Goal: Transaction & Acquisition: Purchase product/service

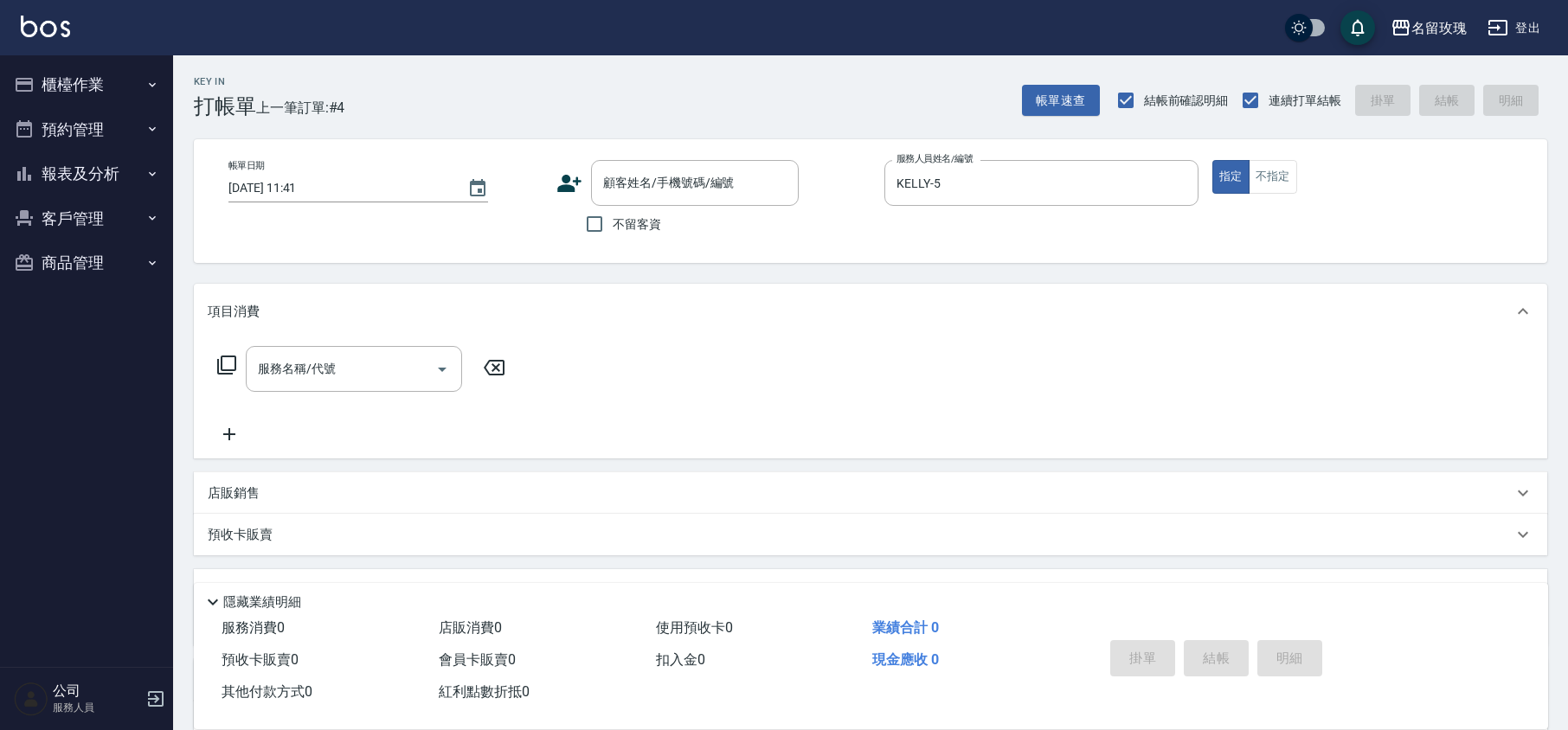
click at [96, 91] on button "櫃檯作業" at bounding box center [86, 84] width 159 height 45
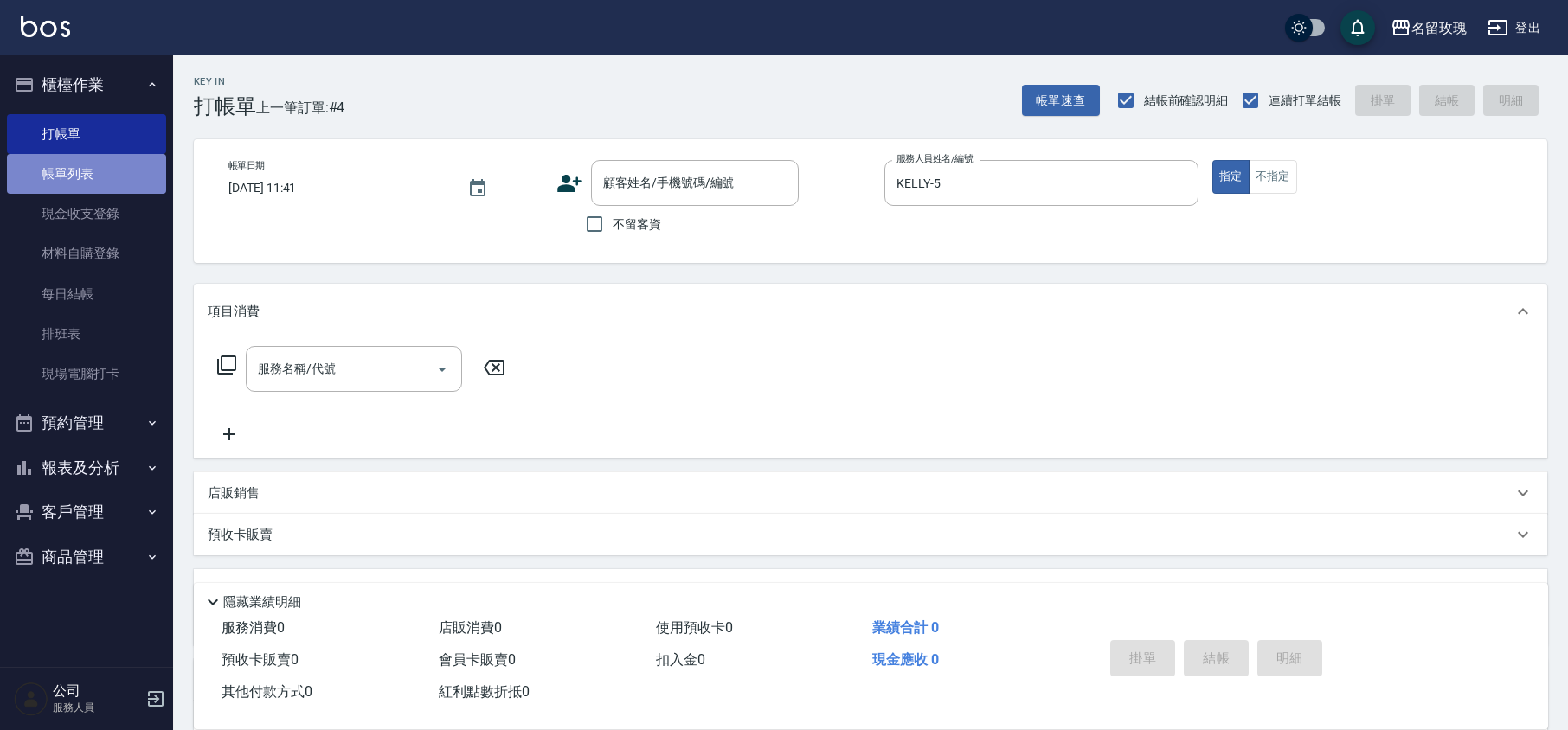
click at [102, 174] on link "帳單列表" at bounding box center [86, 173] width 159 height 39
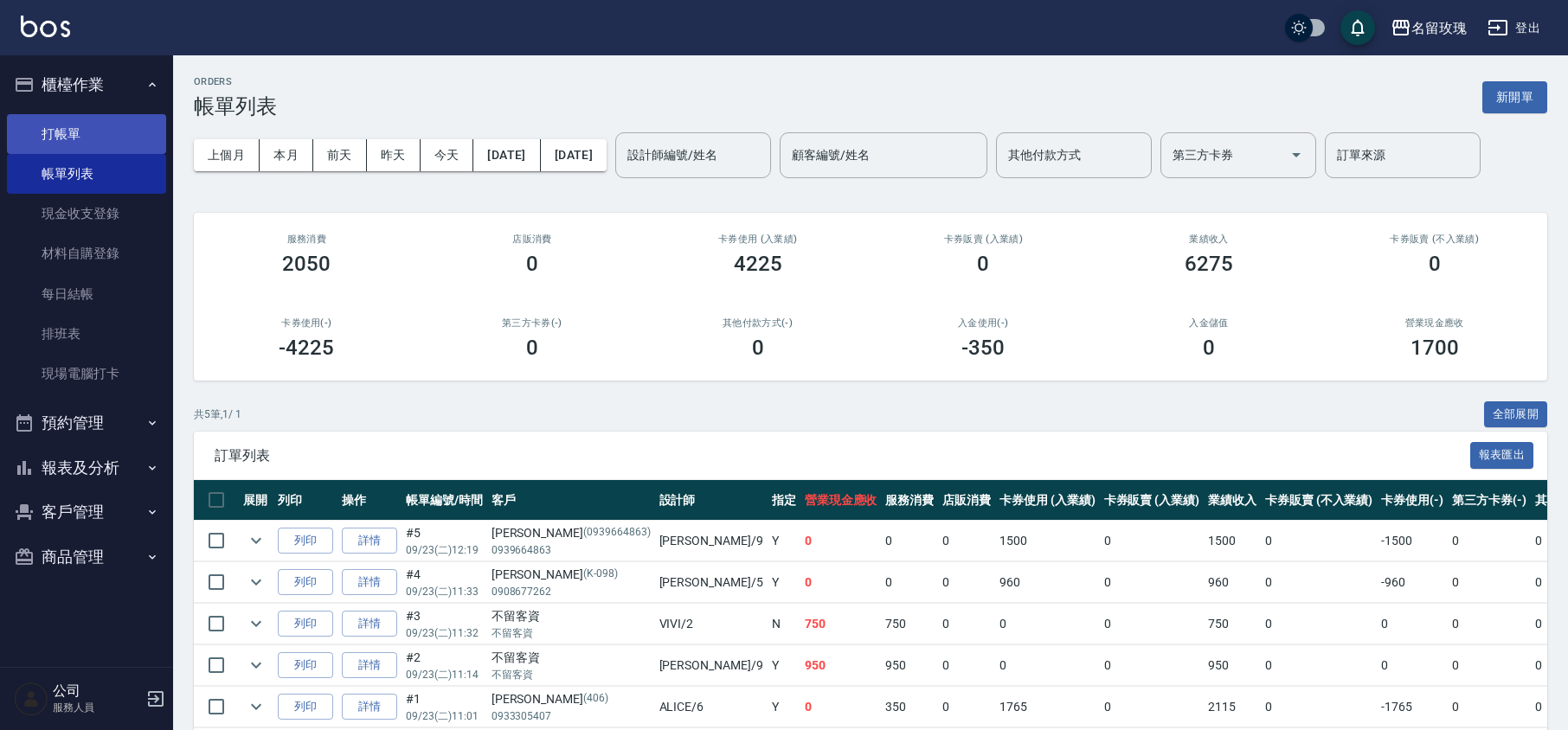
click at [129, 119] on link "打帳單" at bounding box center [86, 134] width 159 height 39
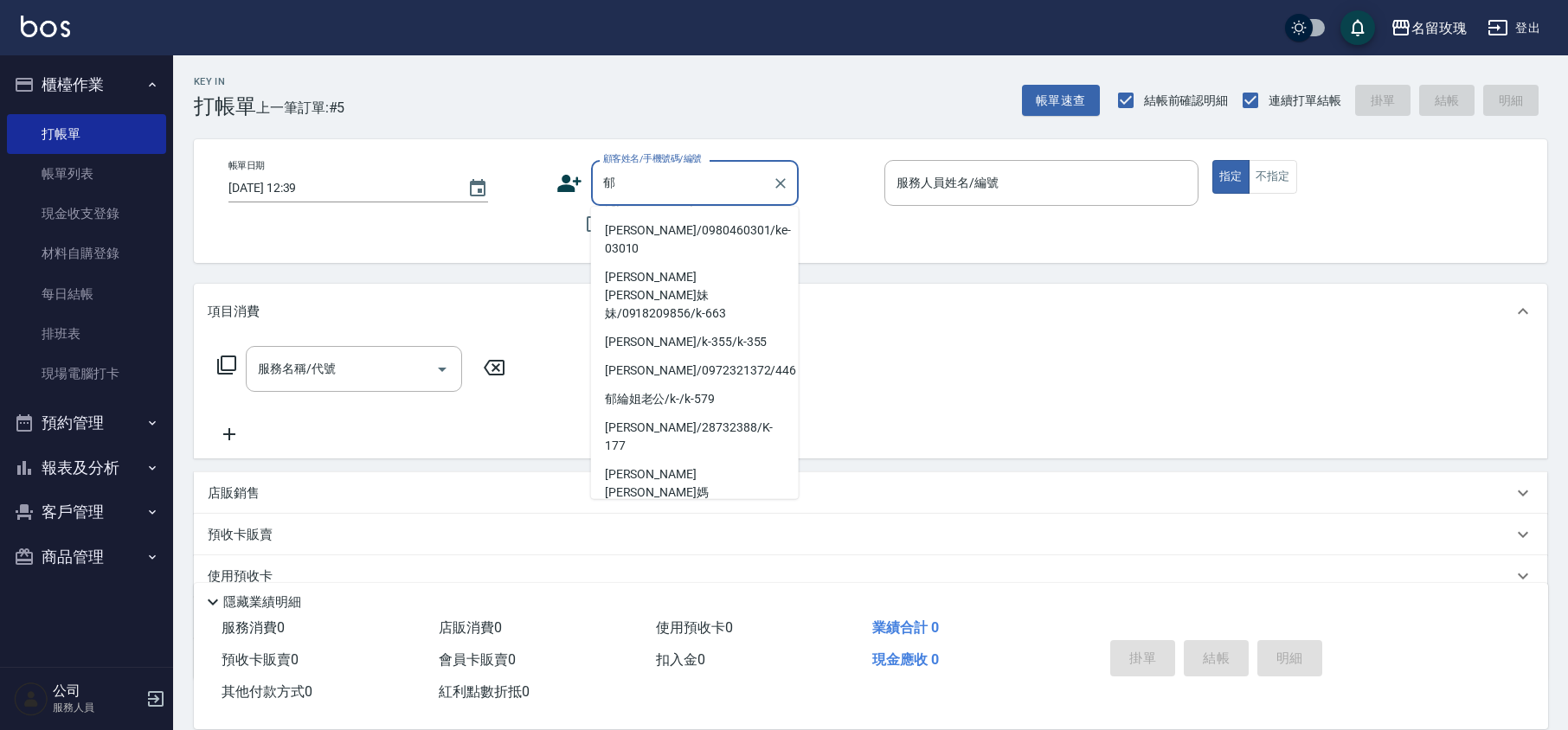
scroll to position [105, 0]
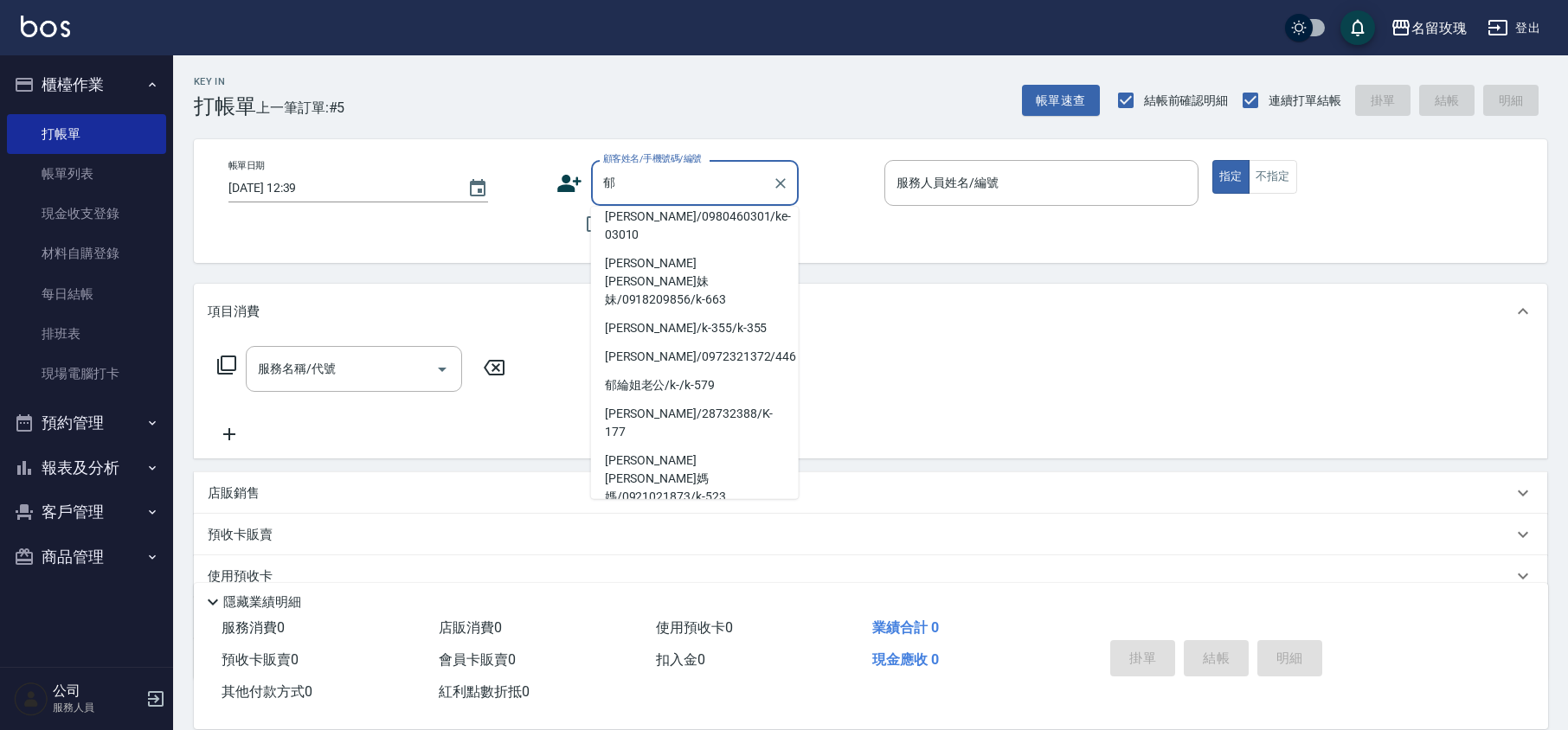
click at [682, 512] on li "[PERSON_NAME]/0932468729/ZWAY-06141" at bounding box center [695, 535] width 208 height 47
type input "[PERSON_NAME]/0932468729/ZWAY-06141"
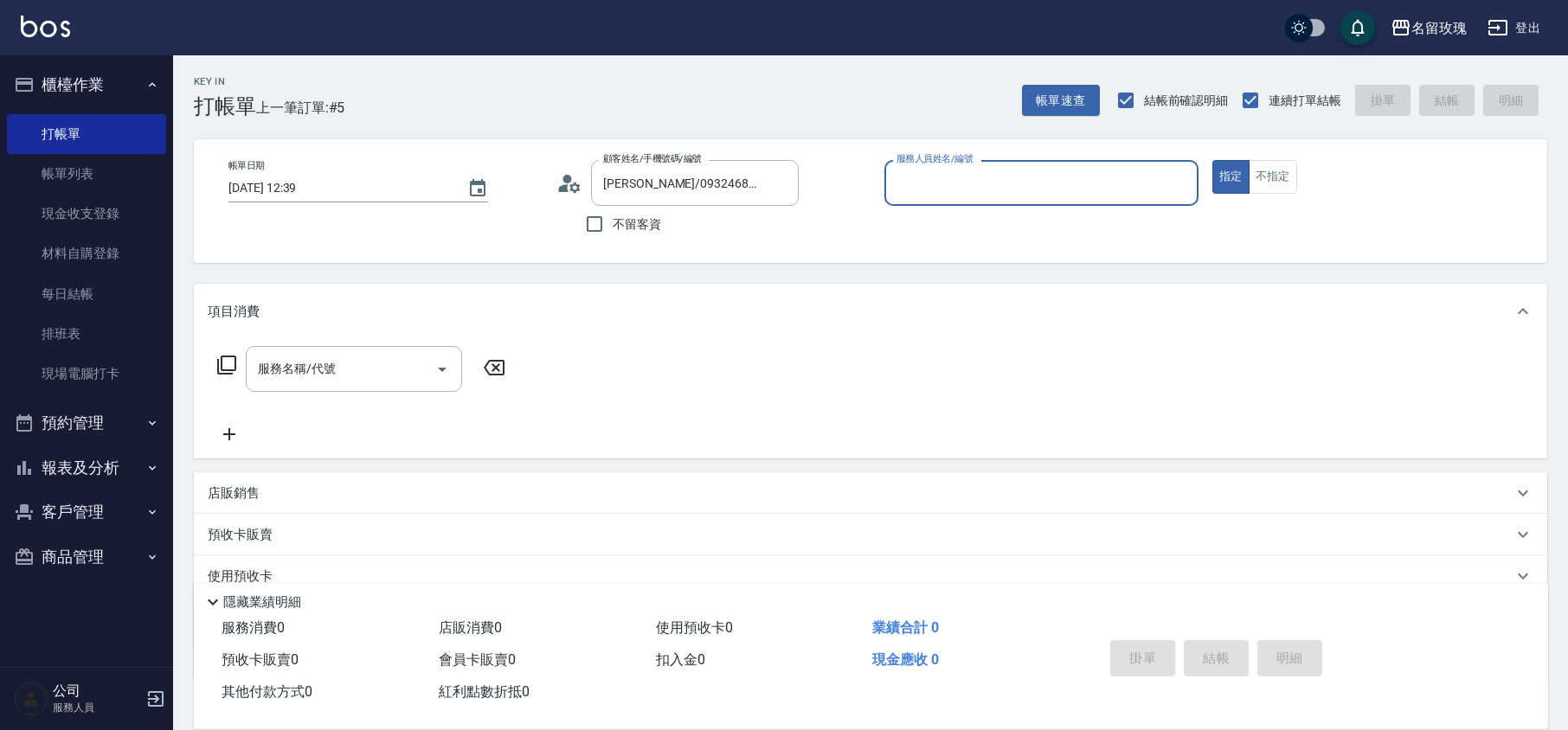
type input "VIVI-2"
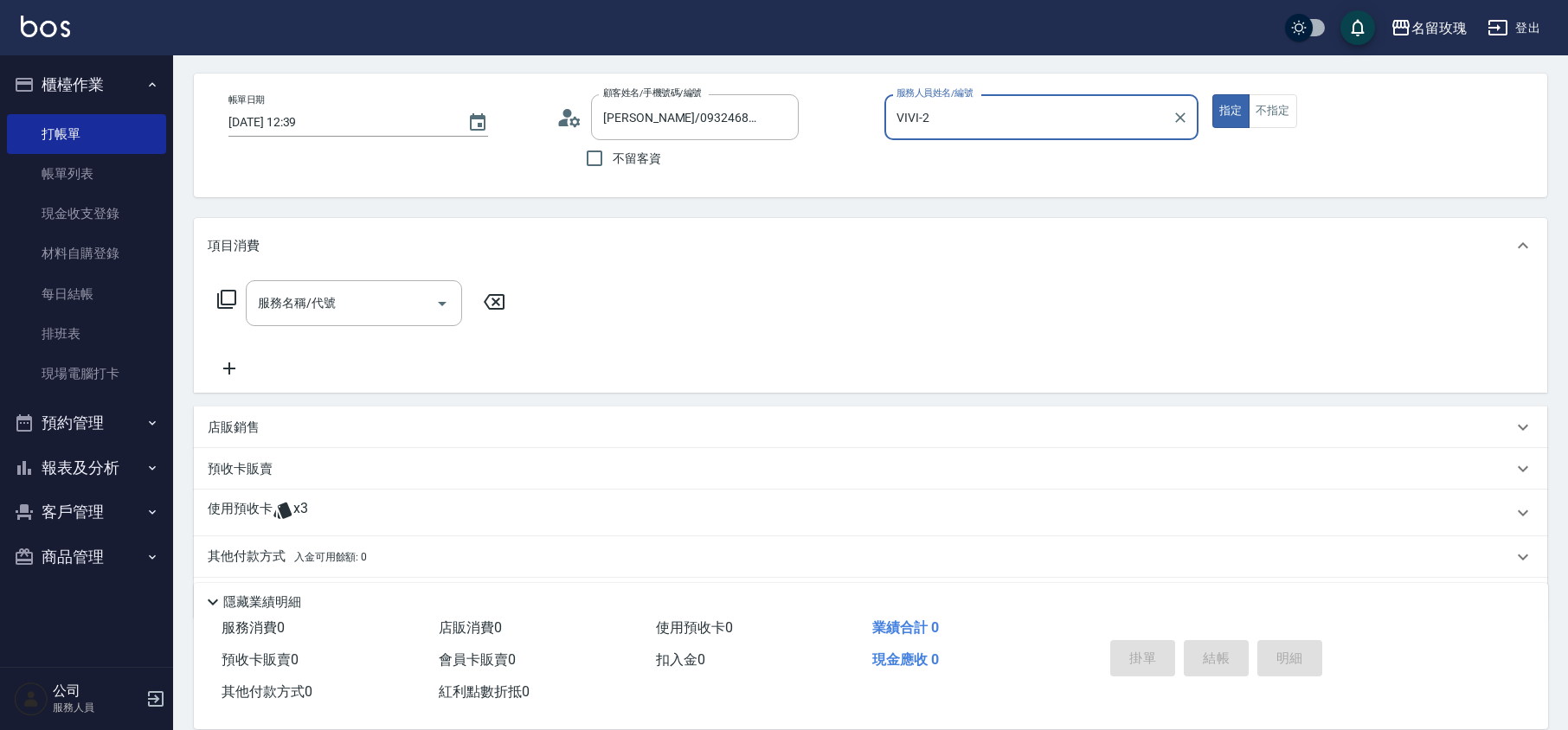
scroll to position [118, 0]
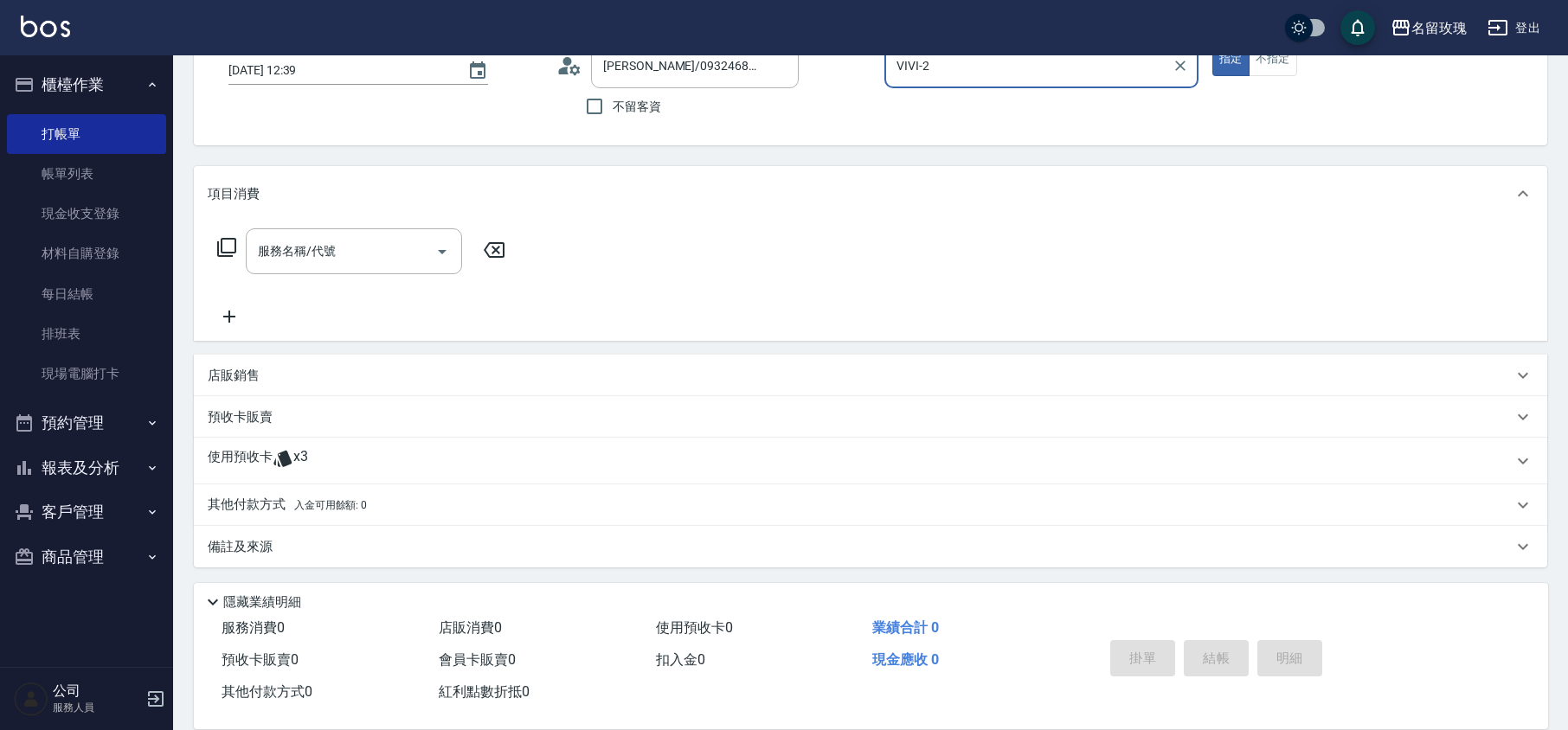
click at [275, 458] on icon at bounding box center [283, 458] width 21 height 21
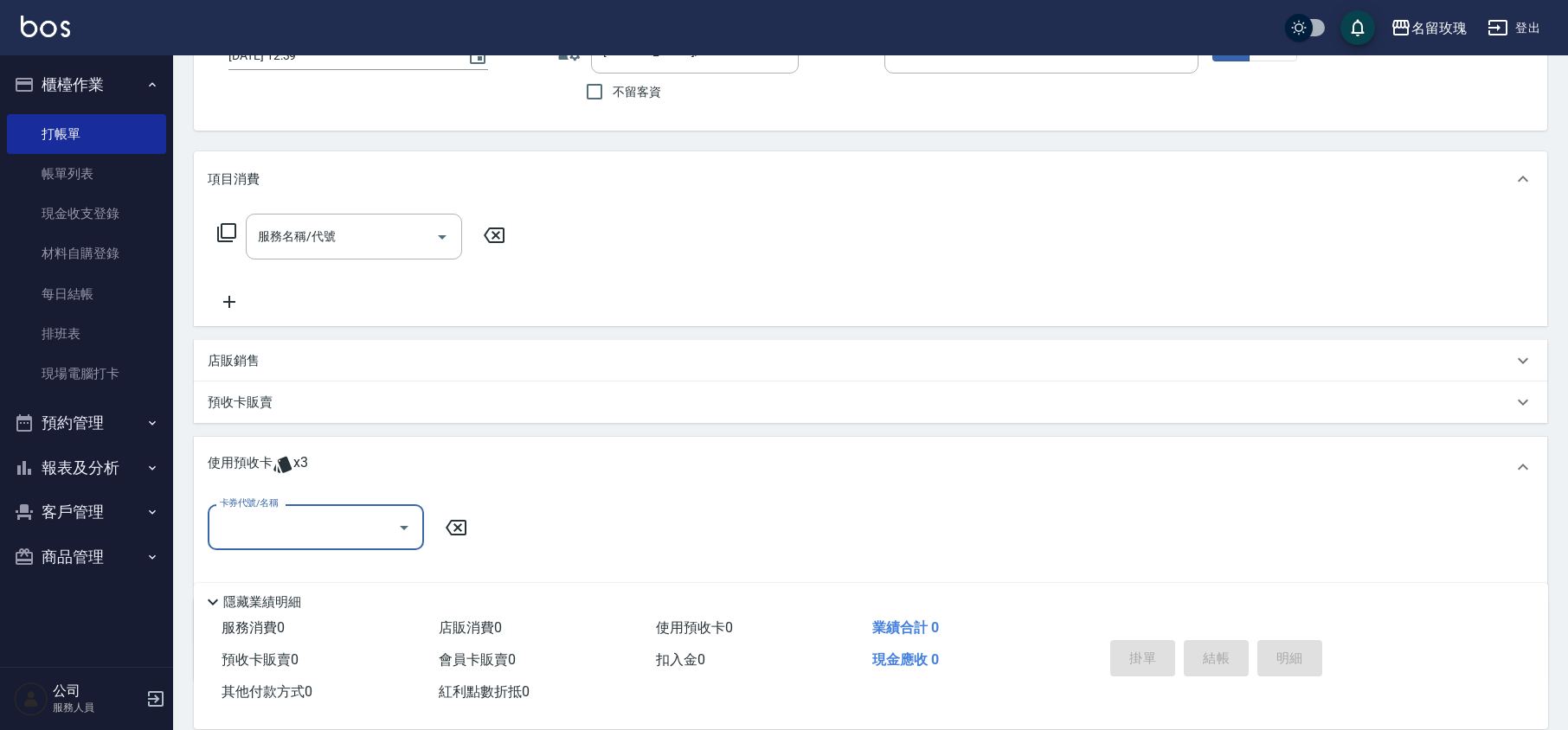
scroll to position [246, 0]
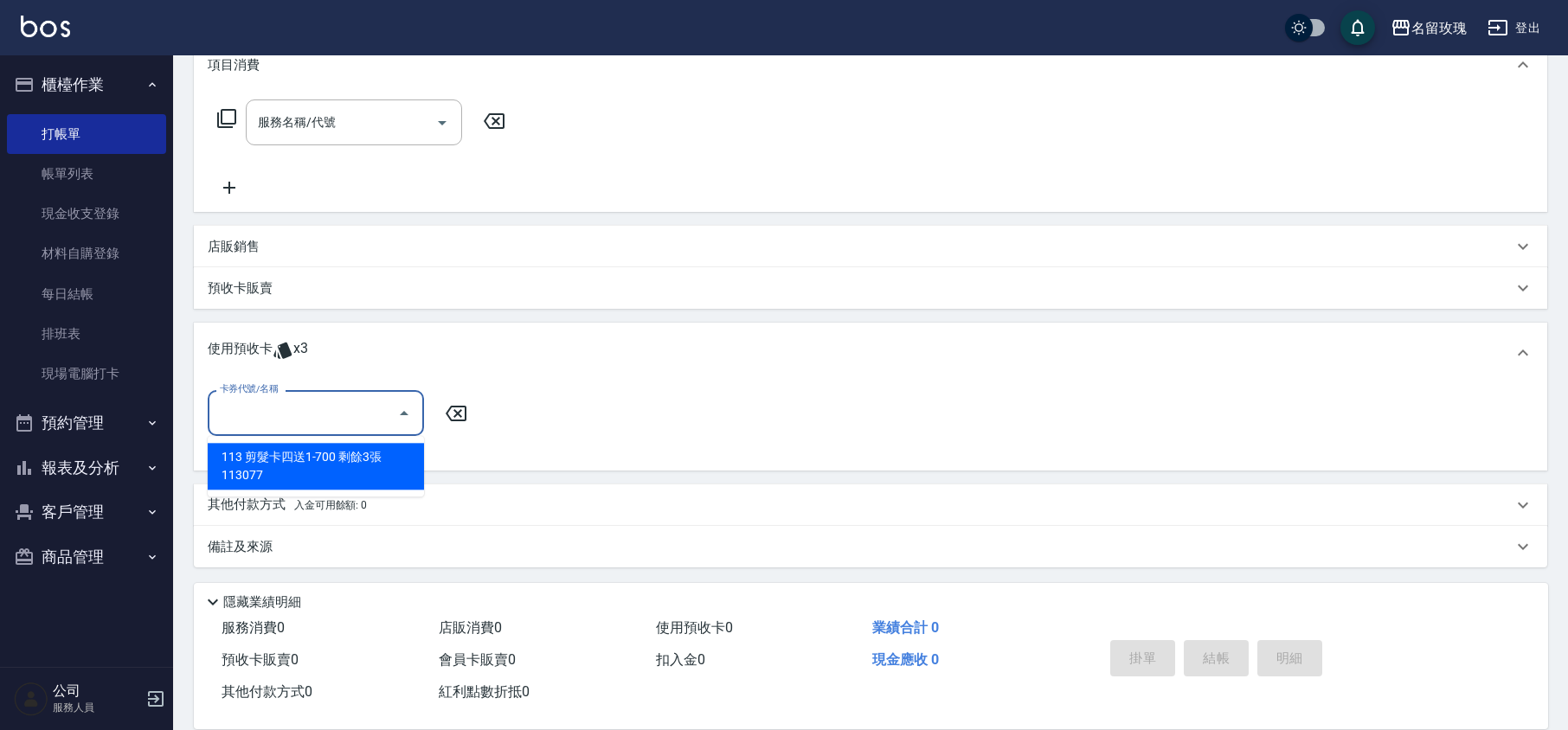
click at [315, 399] on input "卡券代號/名稱" at bounding box center [303, 413] width 175 height 30
click at [315, 469] on div "113 剪髮卡四送1-700 剩餘3張 113077" at bounding box center [316, 467] width 217 height 47
type input "113 剪髮卡四送1-700 113077"
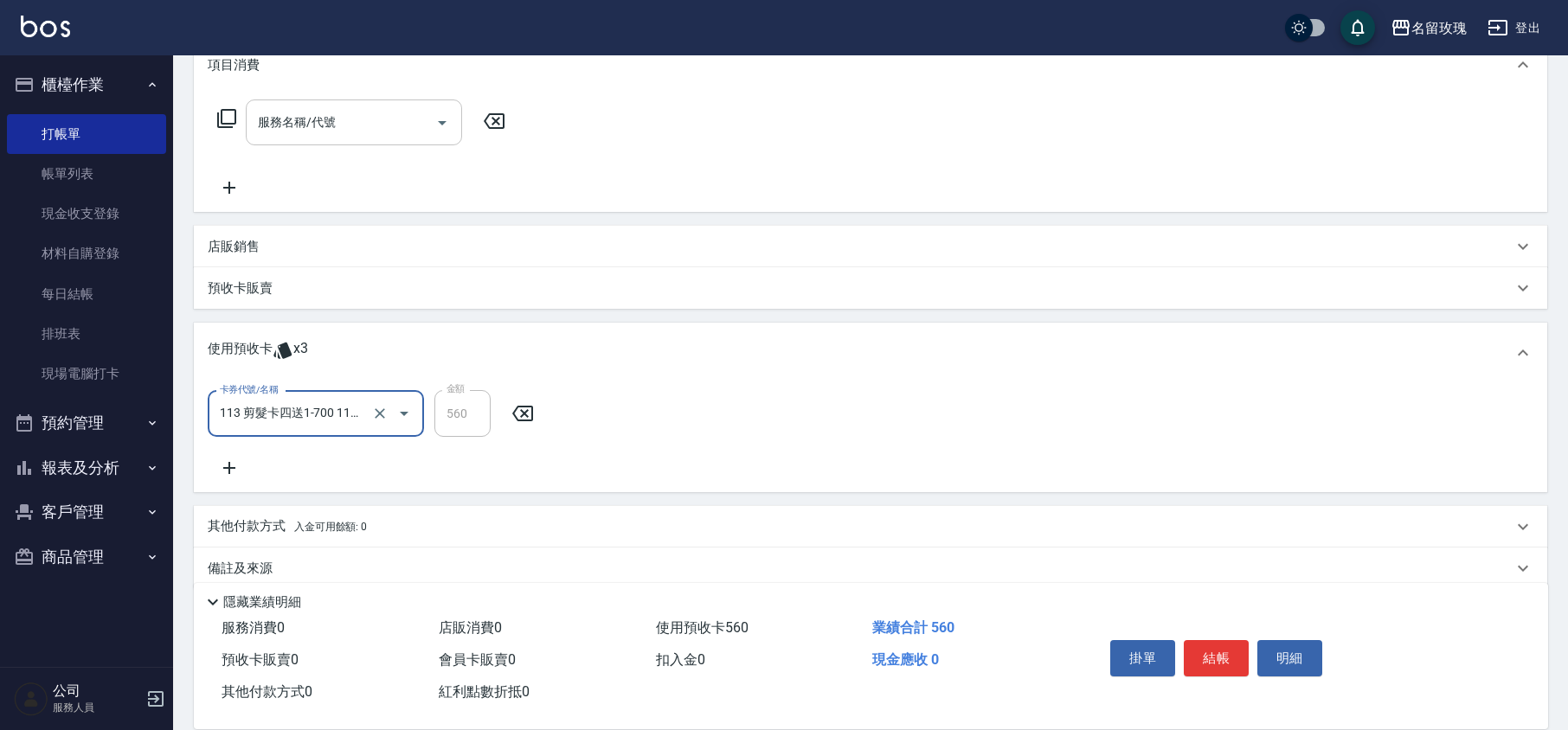
click at [306, 137] on input "服務名稱/代號" at bounding box center [341, 122] width 175 height 30
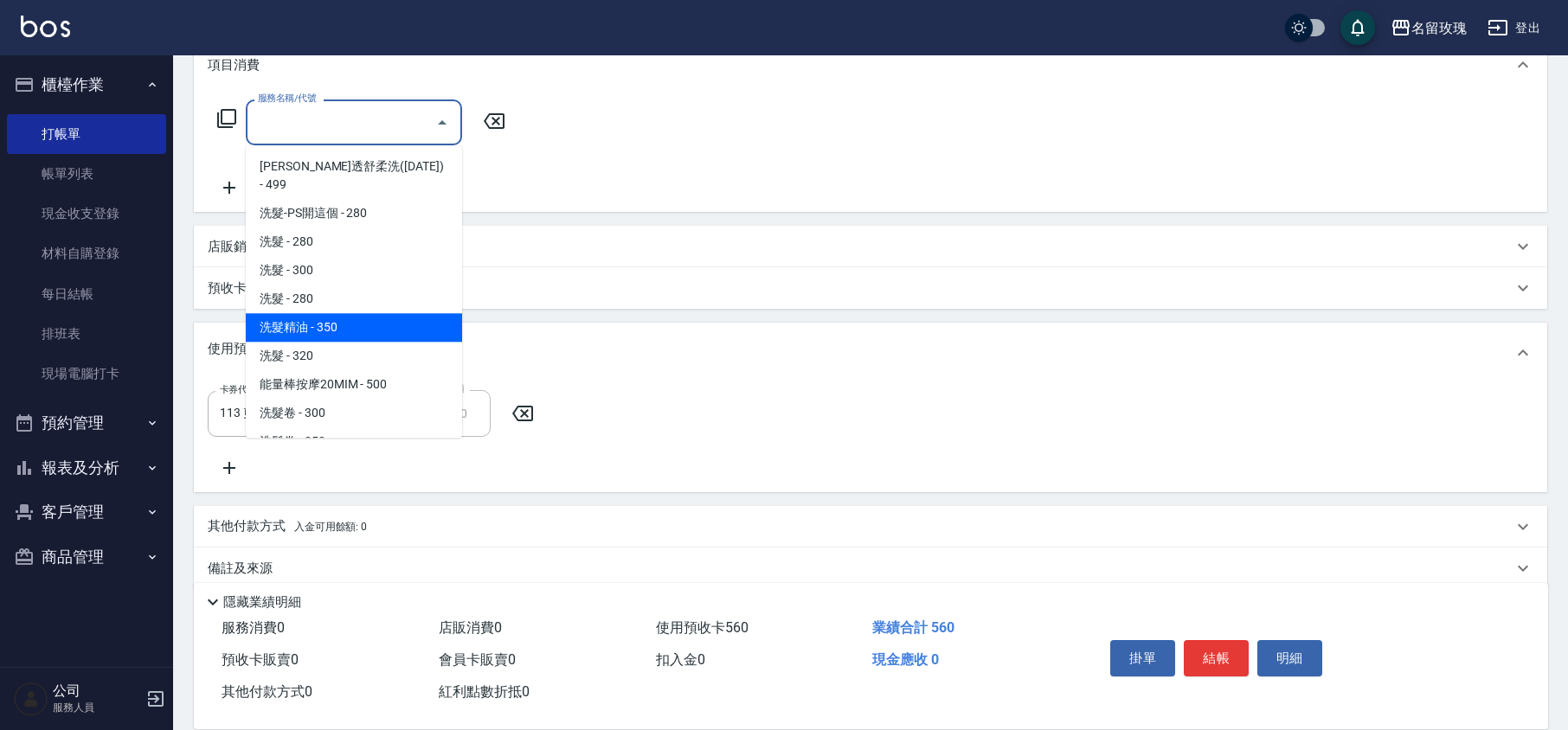
click at [337, 320] on span "洗髮精油 - 350" at bounding box center [353, 327] width 217 height 28
type input "洗髮精油(206)"
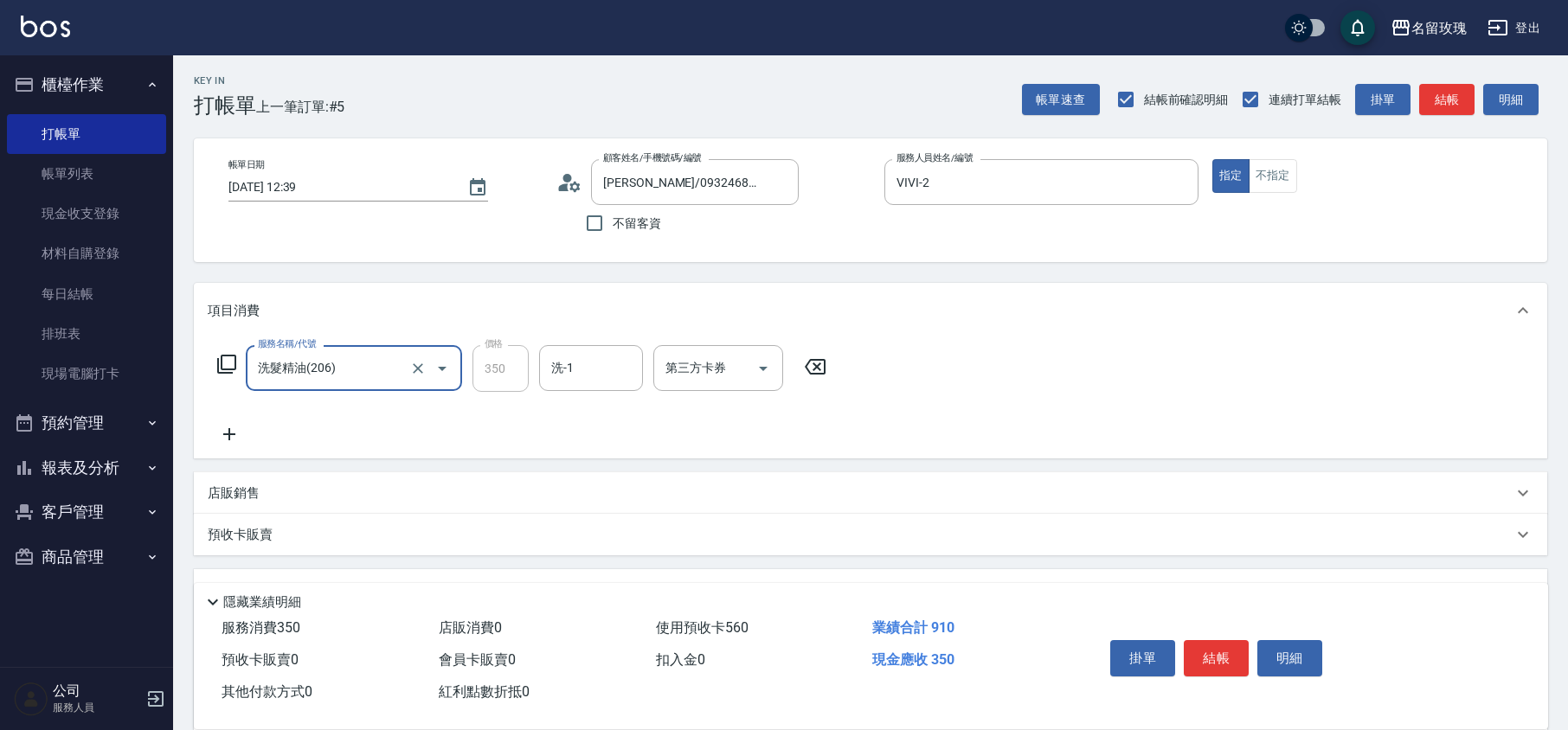
scroll to position [0, 0]
click at [556, 358] on div "洗-1 洗-1" at bounding box center [590, 368] width 104 height 46
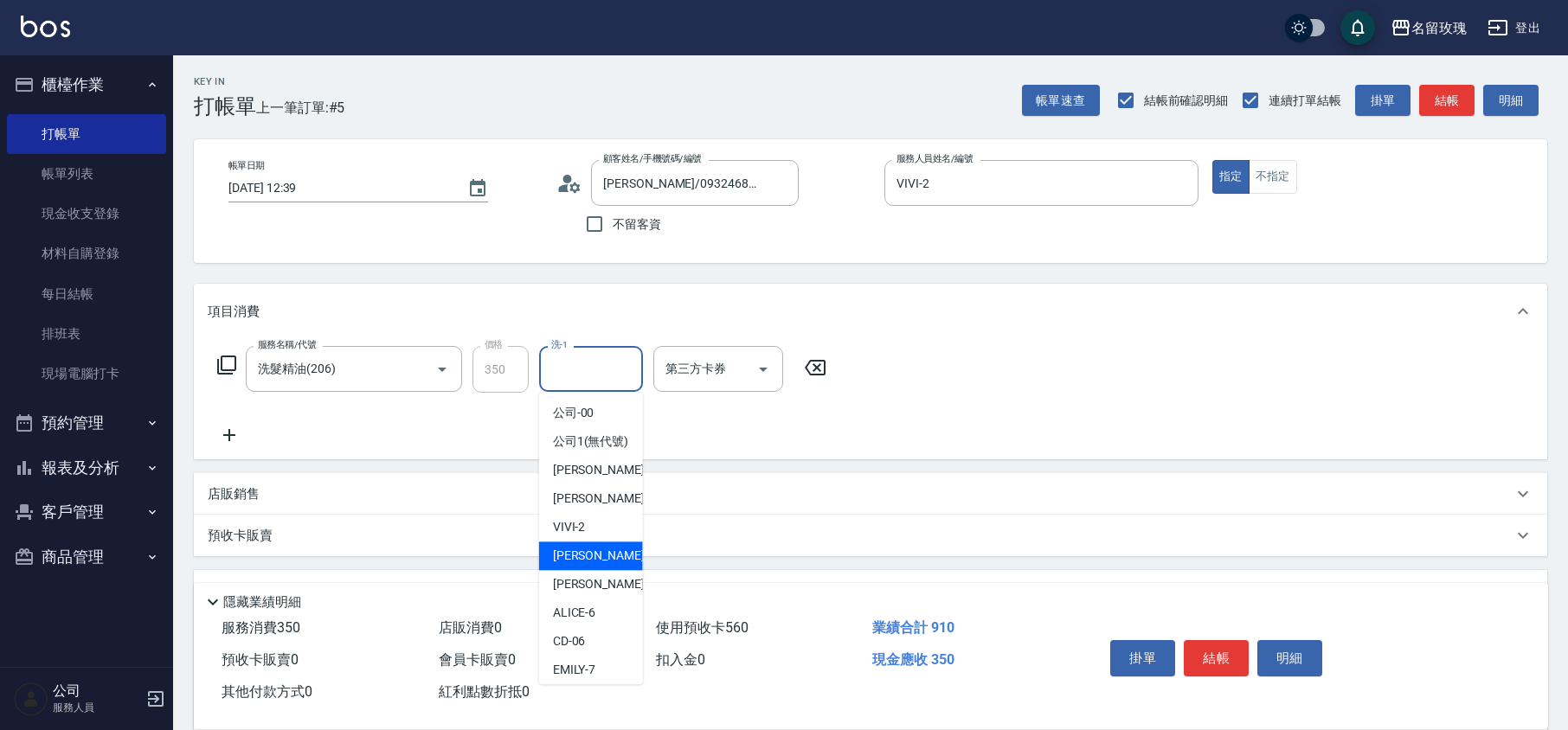
scroll to position [340, 0]
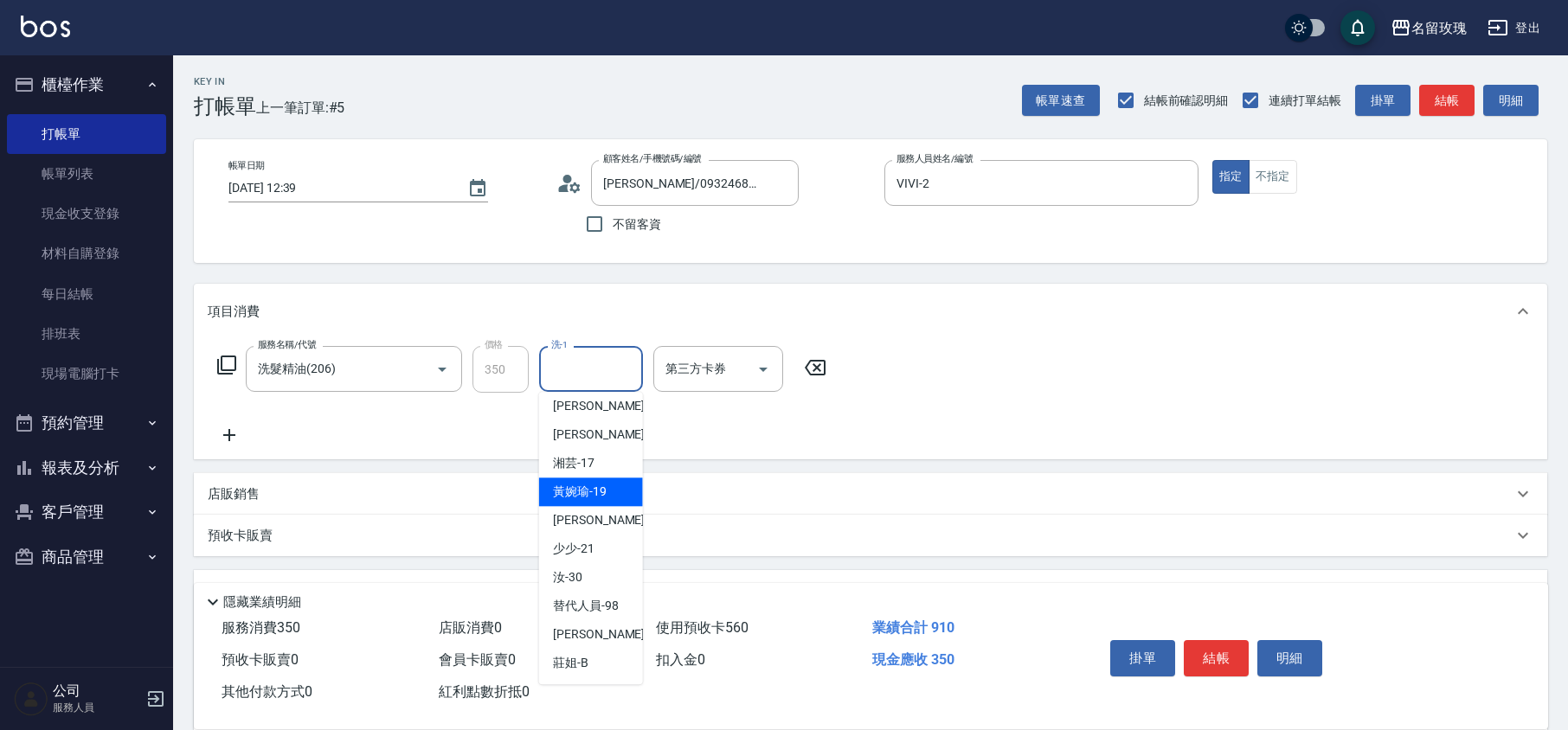
click at [587, 468] on span "湘芸 -17" at bounding box center [574, 463] width 41 height 18
type input "湘芸-17"
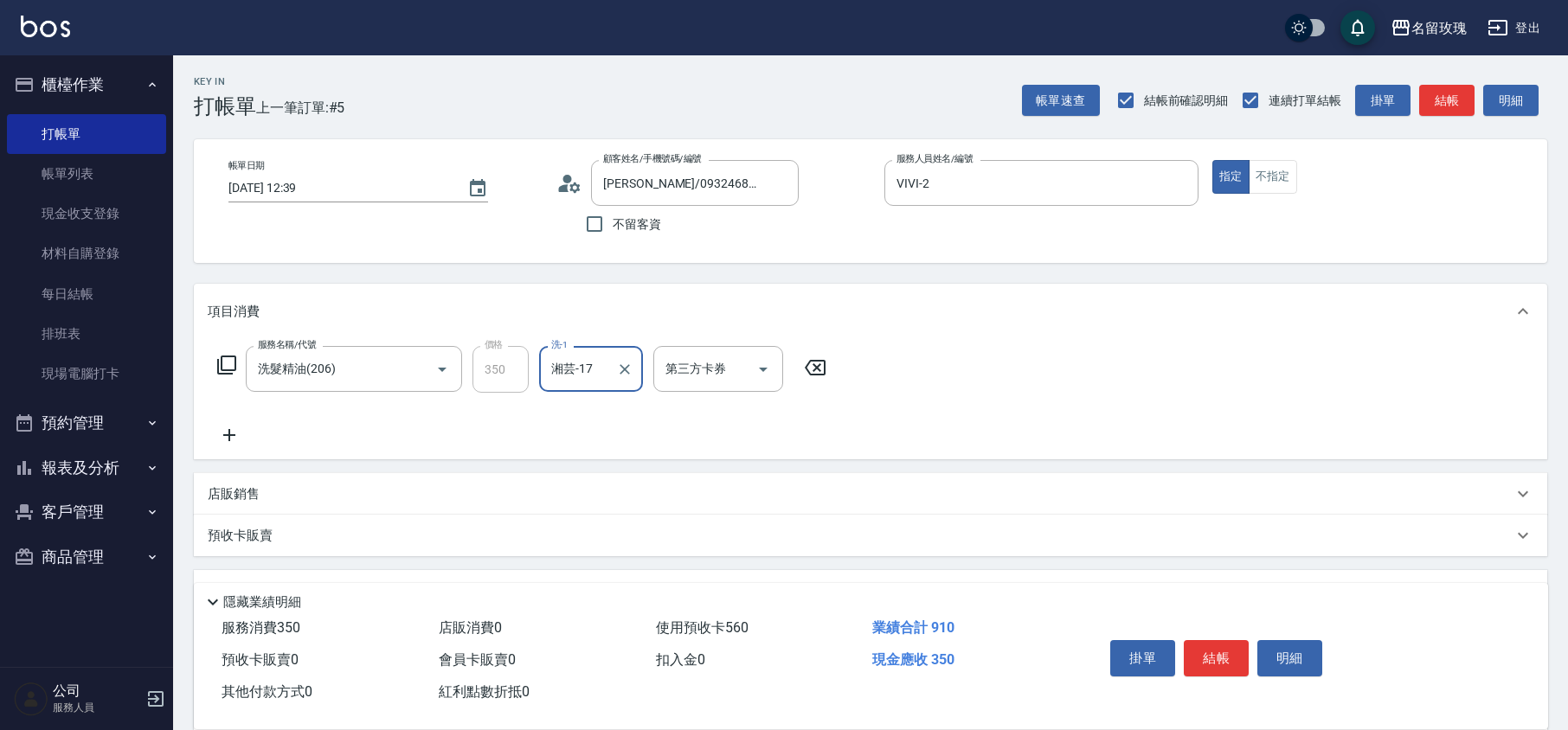
click at [575, 188] on icon at bounding box center [570, 184] width 26 height 26
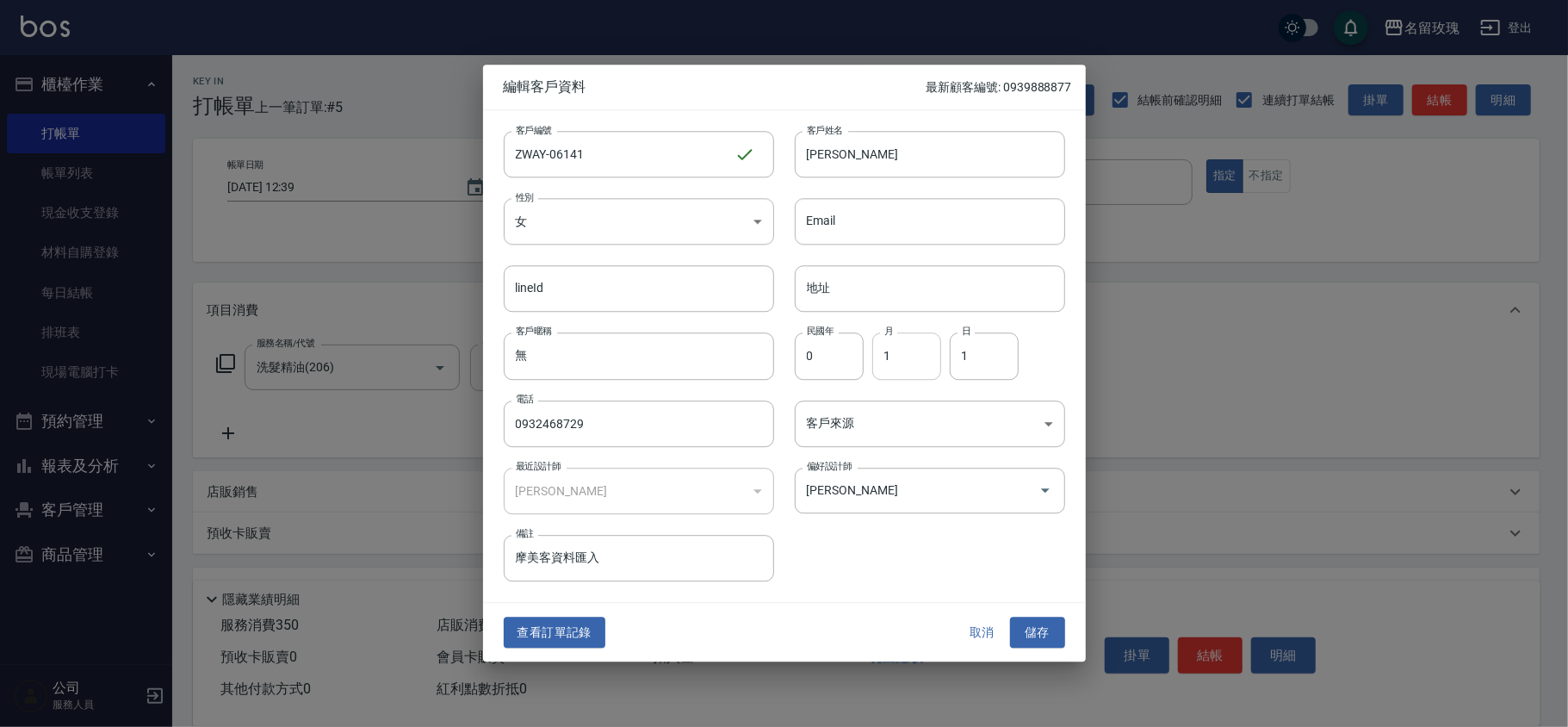
click at [893, 354] on input "1" at bounding box center [907, 357] width 69 height 47
type input "6"
click at [991, 362] on input "1" at bounding box center [984, 357] width 69 height 47
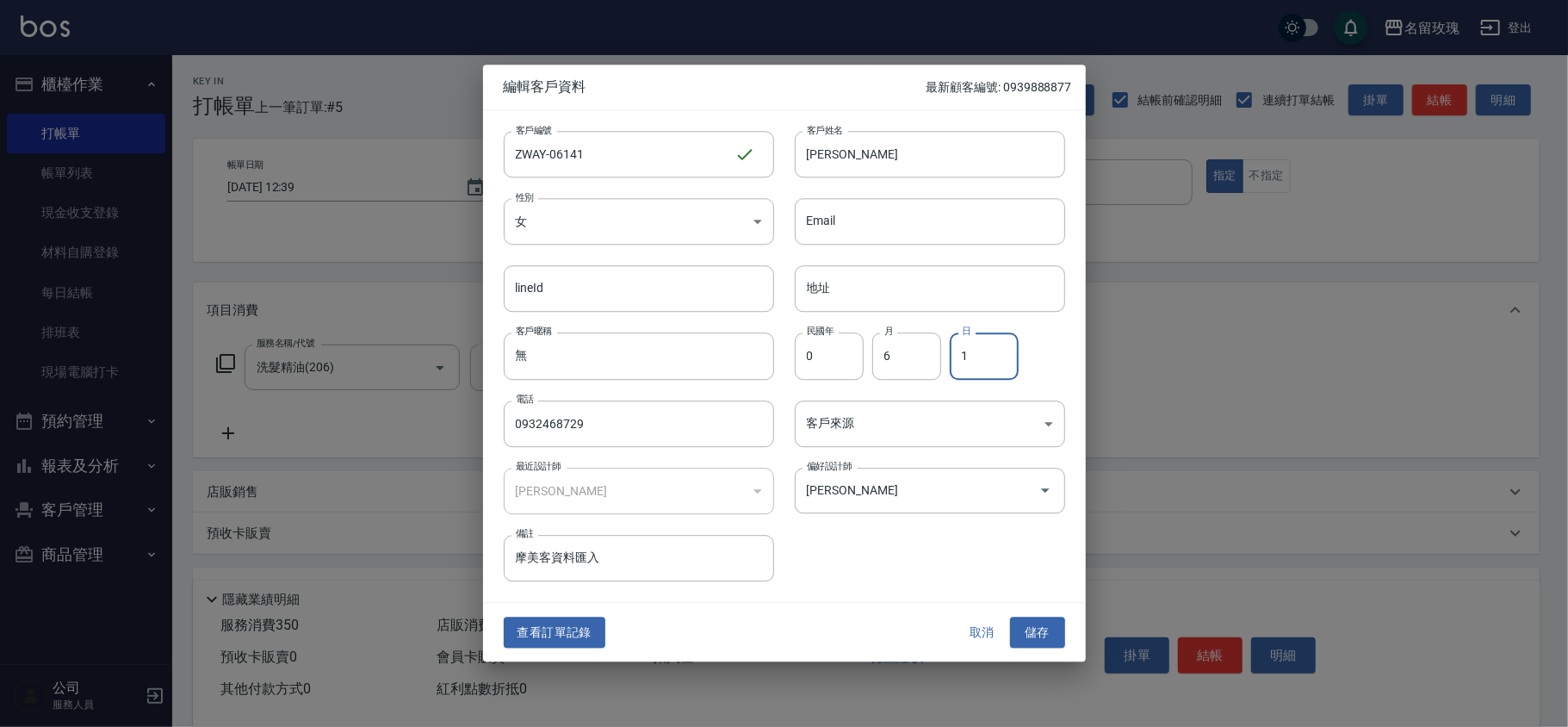
click at [991, 362] on input "1" at bounding box center [984, 357] width 69 height 47
type input "14"
click at [1046, 358] on div "民國年 0 民國年 月 6 月 日 14 日" at bounding box center [920, 346] width 291 height 67
click at [1044, 638] on button "儲存" at bounding box center [1037, 633] width 55 height 32
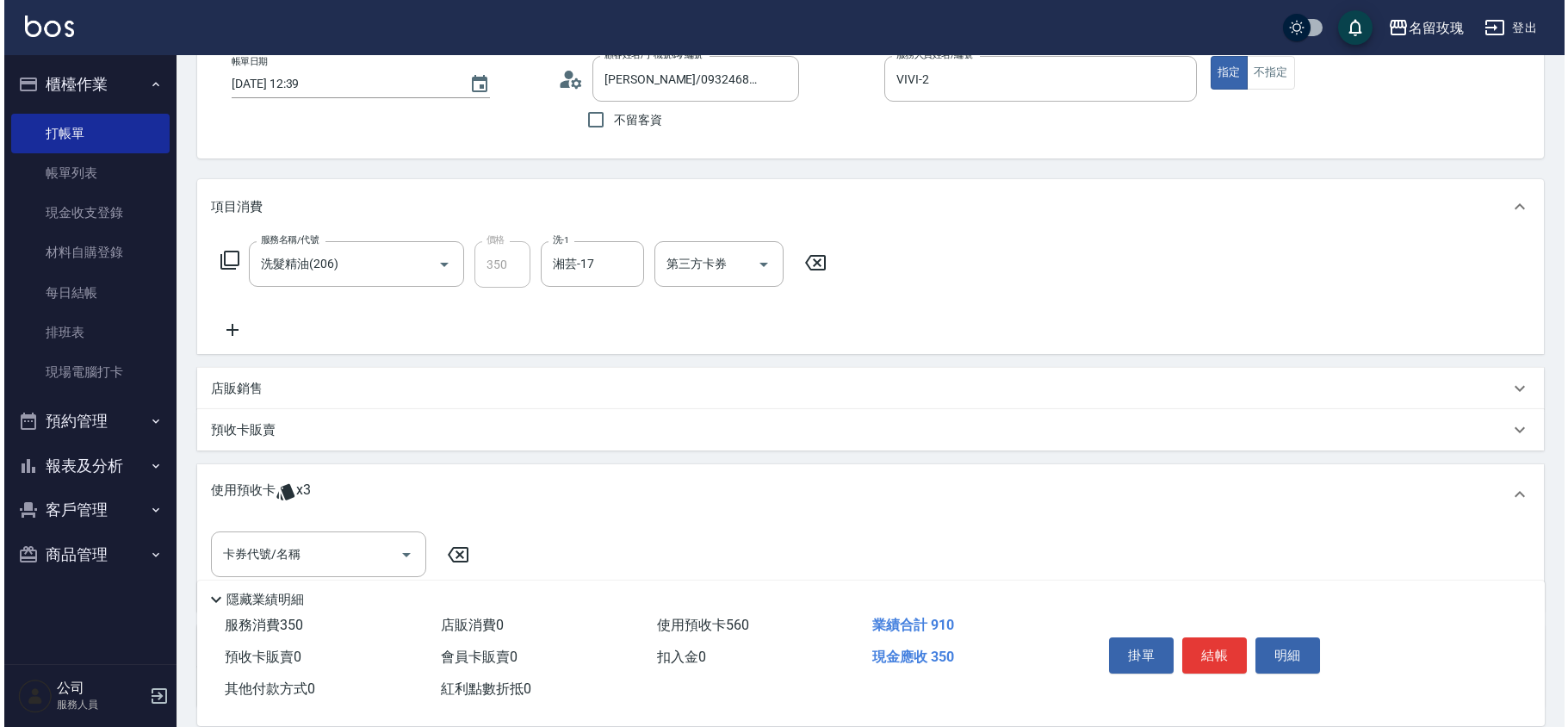
scroll to position [246, 0]
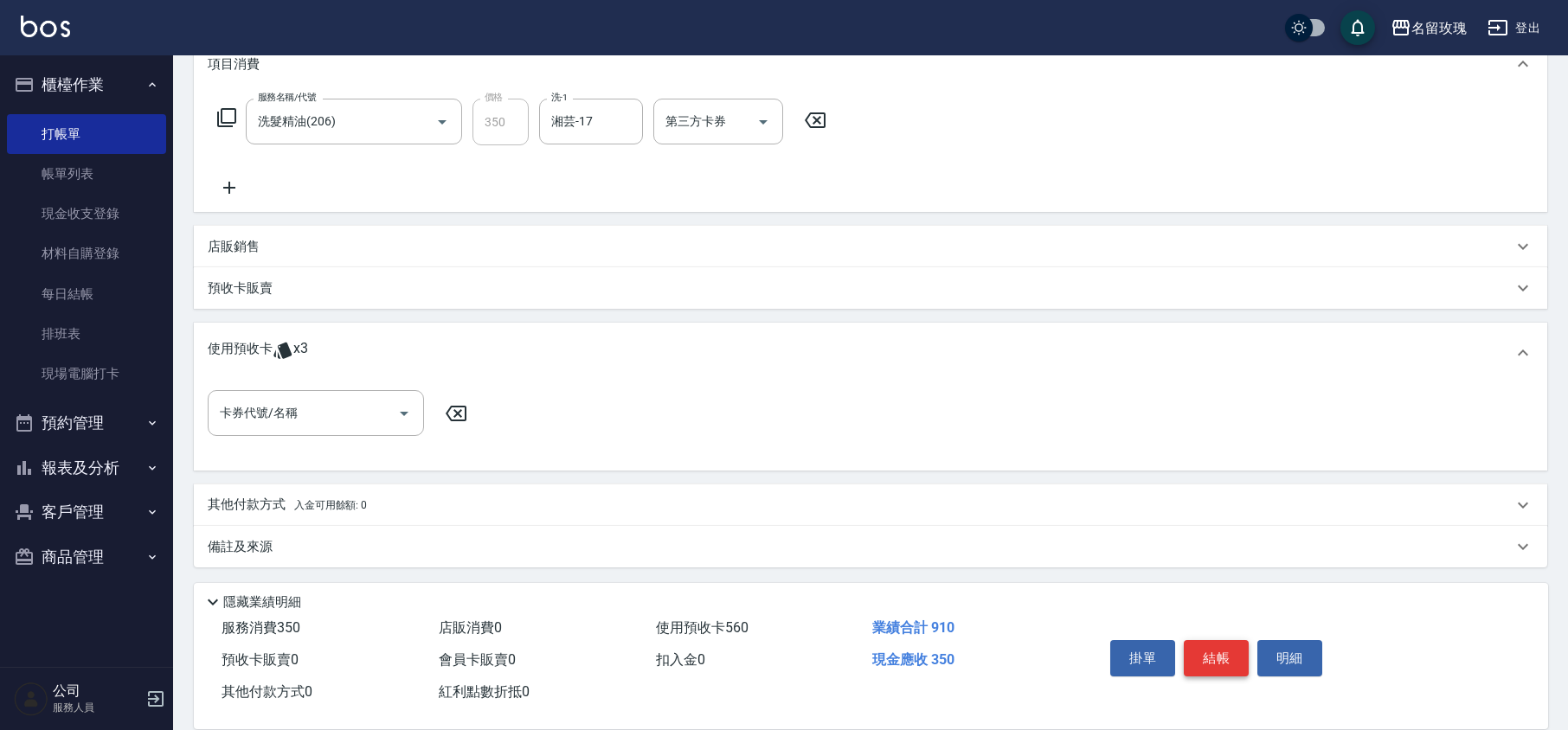
click at [1223, 646] on button "結帳" at bounding box center [1216, 658] width 65 height 37
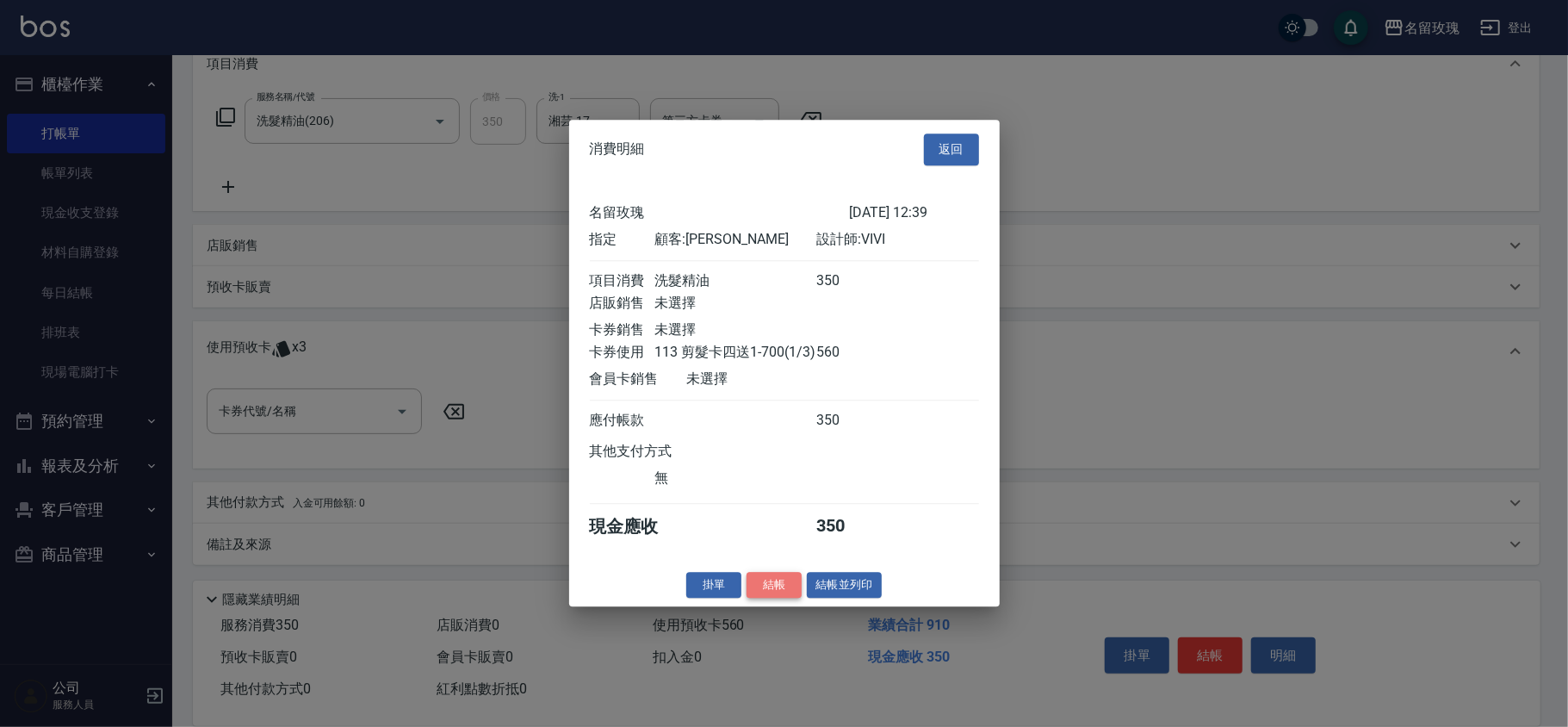
click at [762, 591] on button "結帳" at bounding box center [774, 585] width 55 height 27
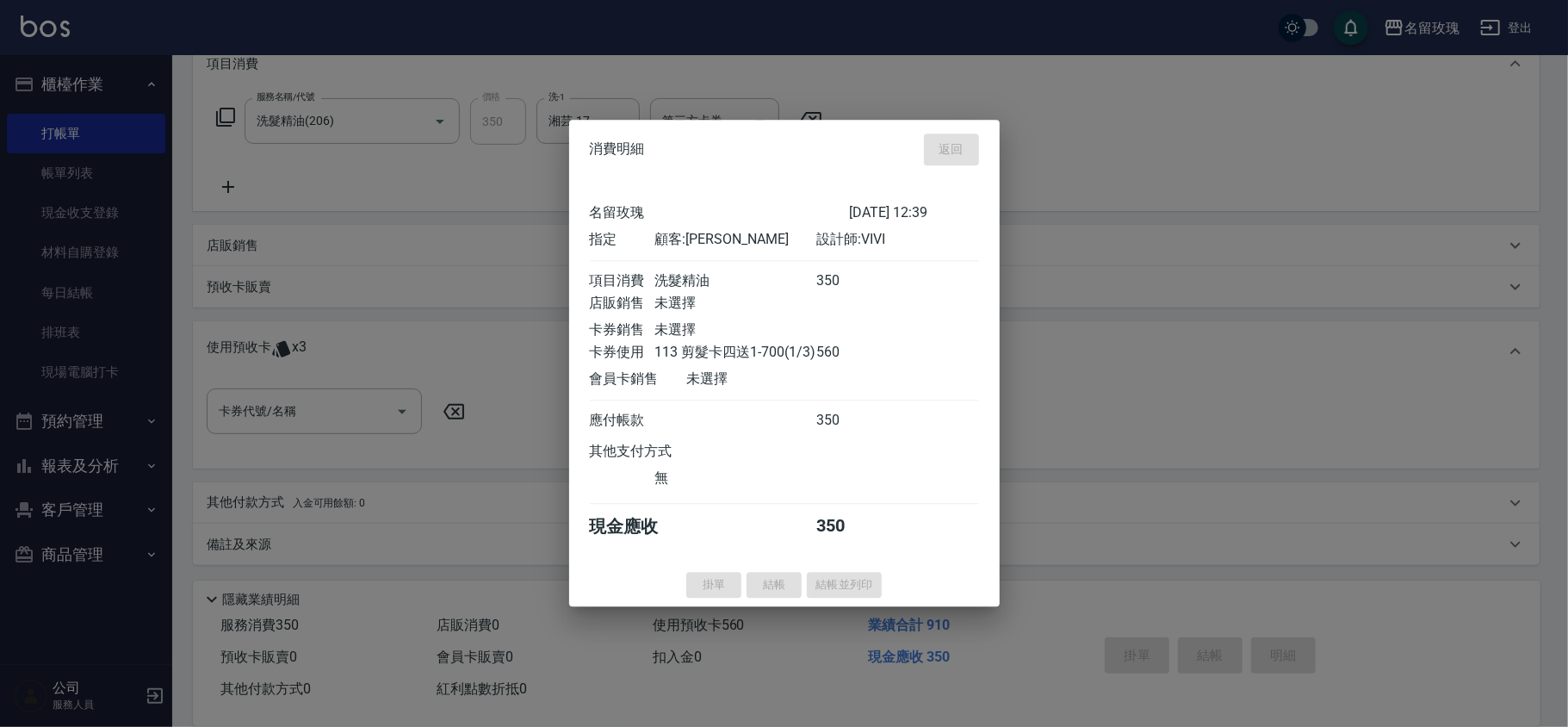
type input "[DATE] 13:26"
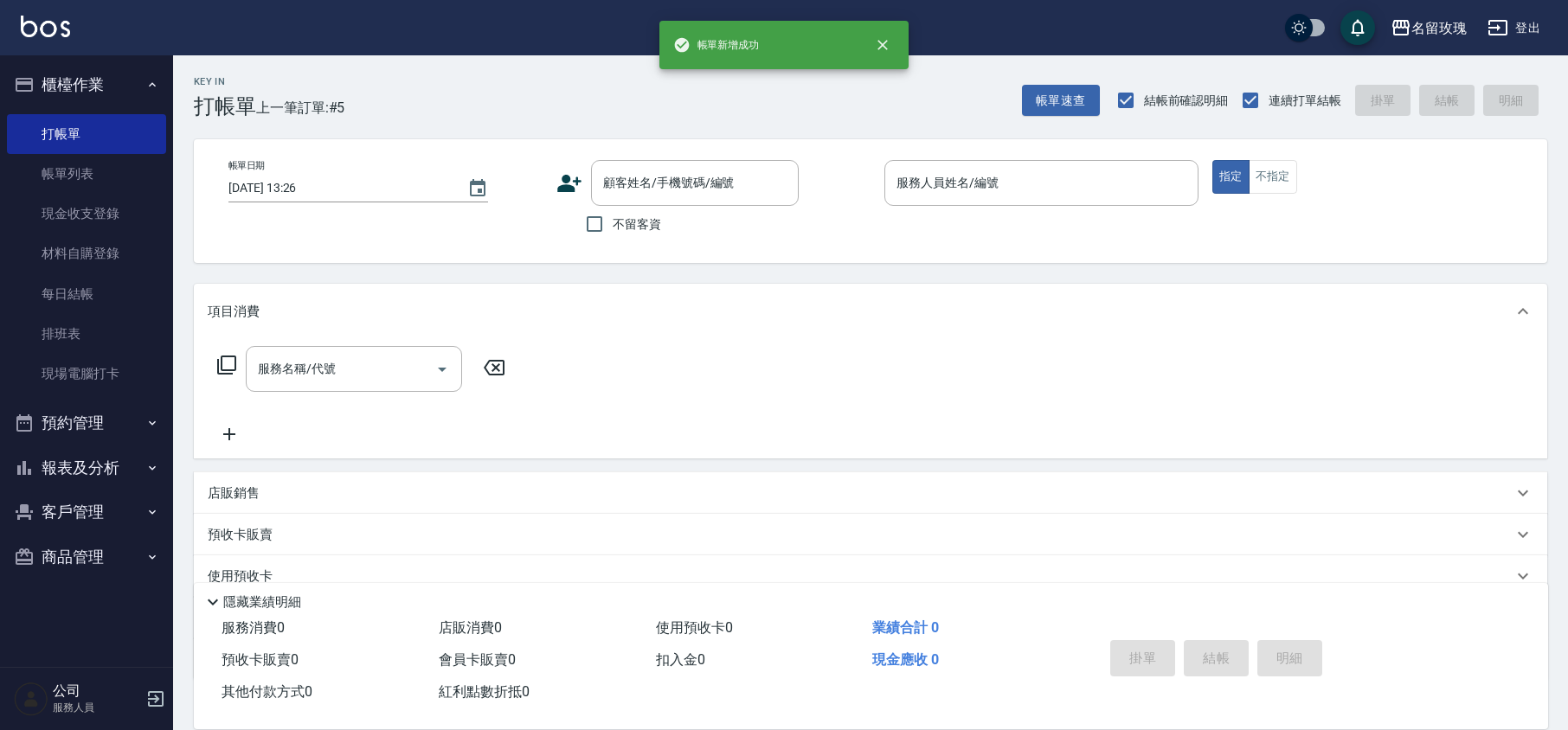
scroll to position [0, 0]
click at [706, 171] on div "顧客姓名/手機號碼/編號 顧客姓名/手機號碼/編號" at bounding box center [695, 183] width 208 height 46
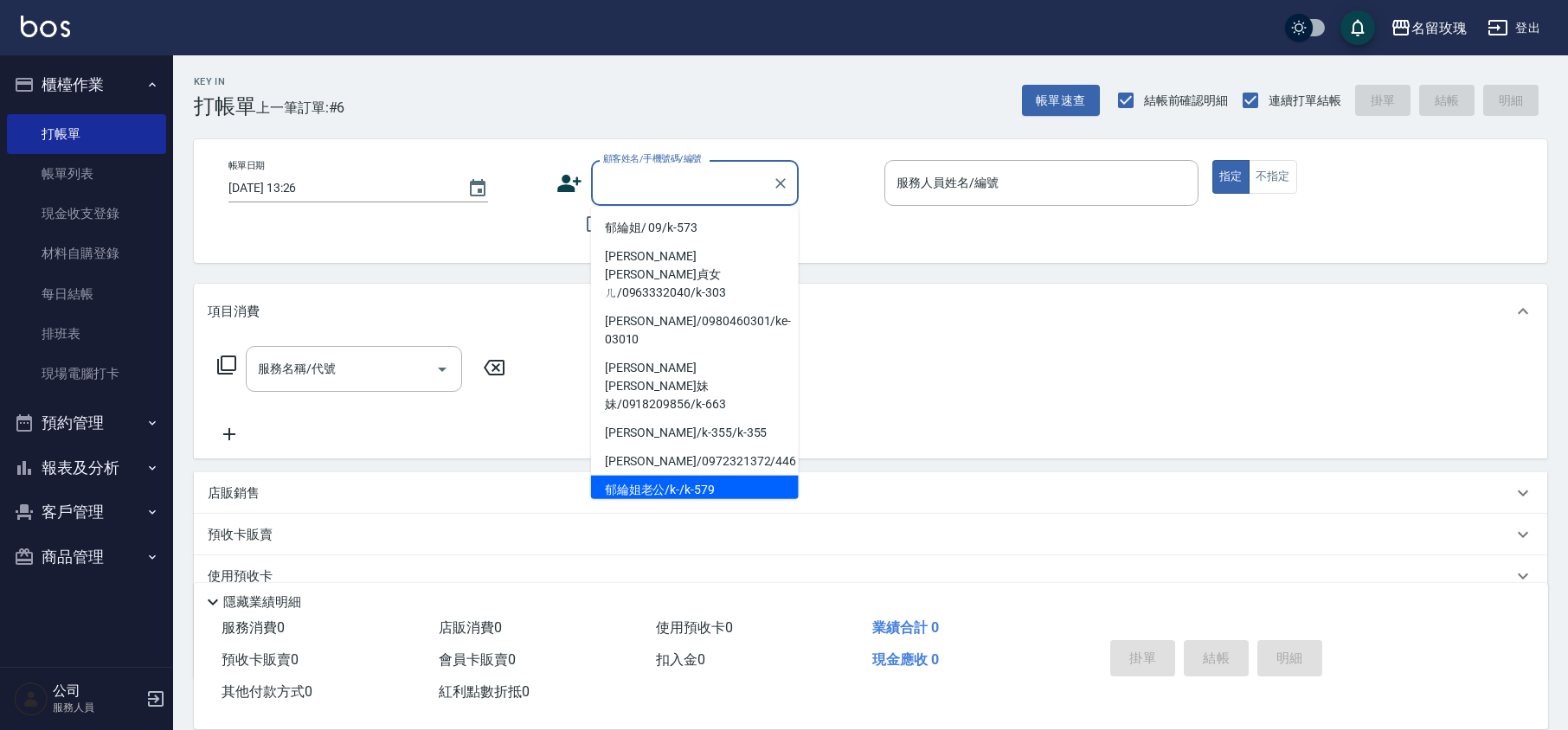
scroll to position [115, 0]
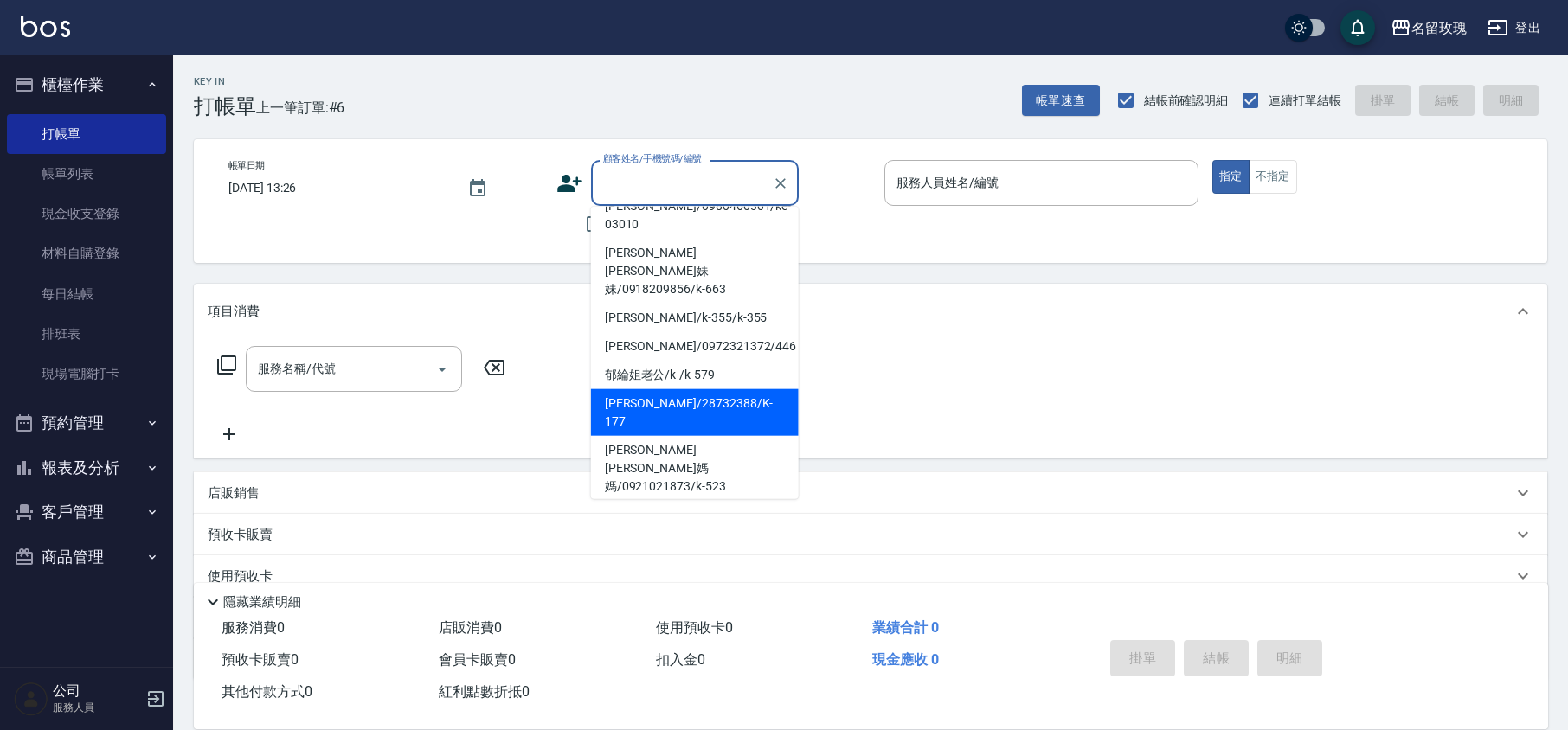
click at [918, 298] on div "項目消費" at bounding box center [871, 311] width 1353 height 55
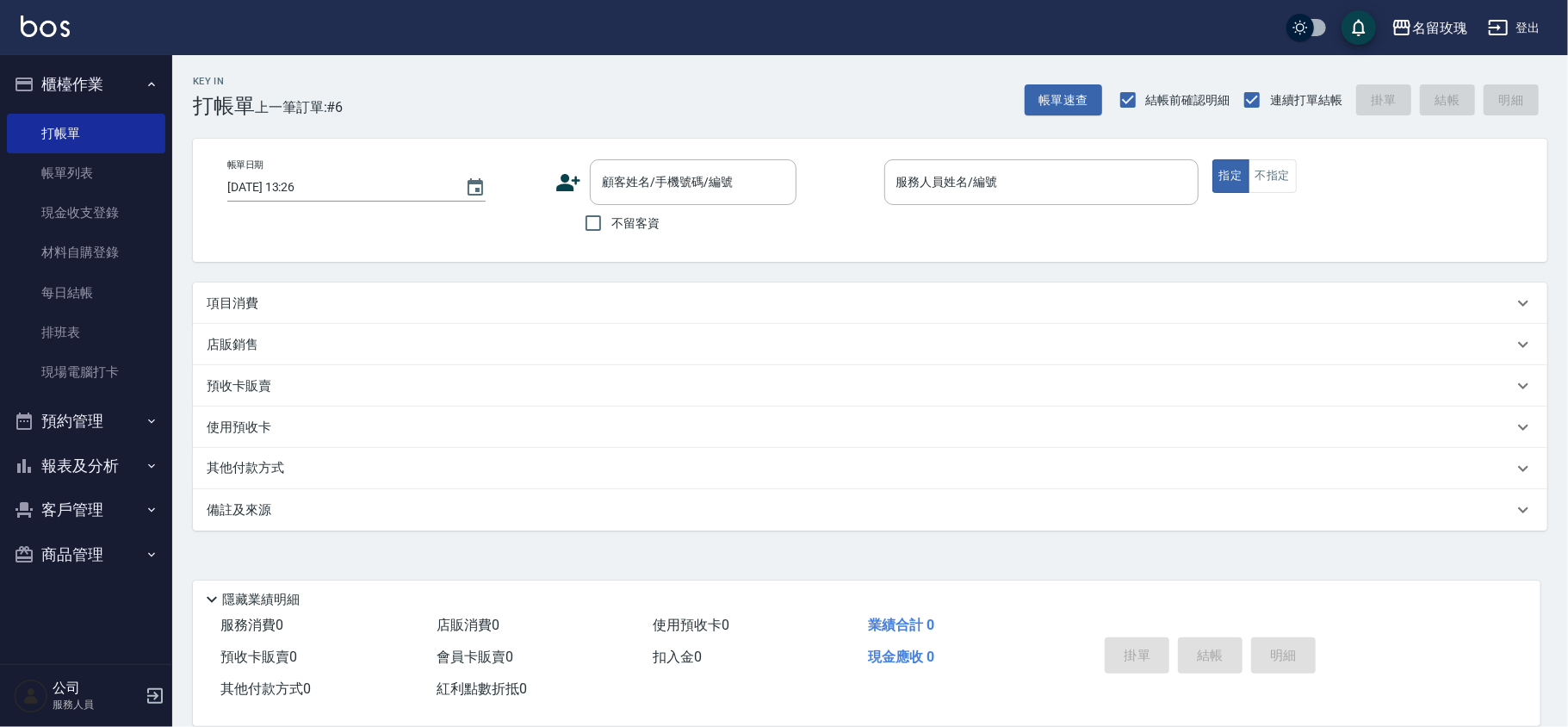
click at [875, 295] on div "項目消費" at bounding box center [860, 303] width 1307 height 18
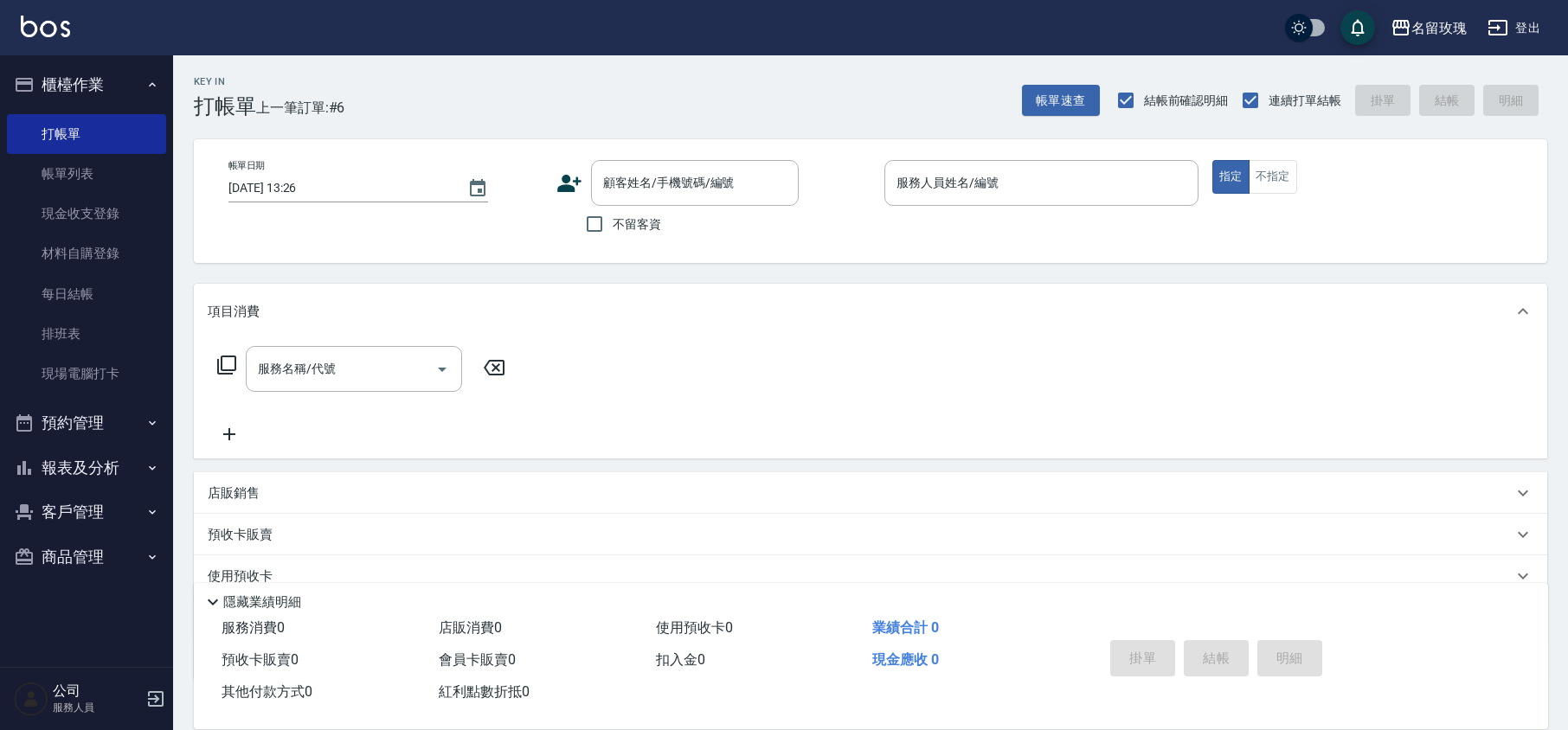
click at [863, 236] on div "顧客姓名/手機號碼/編號 顧客姓名/手機號碼/編號 不留客資" at bounding box center [713, 201] width 314 height 82
click at [616, 163] on div "顧客姓名/手機號碼/編號" at bounding box center [695, 183] width 208 height 46
click at [793, 186] on div "0928818533 顧客姓名/手機號碼/編號" at bounding box center [695, 183] width 208 height 46
type input "0928818533"
click at [814, 101] on div "Key In 打帳單 上一筆訂單:#6 帳單速查 結帳前確認明細 連續打單結帳 掛單 結帳 明細" at bounding box center [860, 86] width 1374 height 63
